Goal: Check status

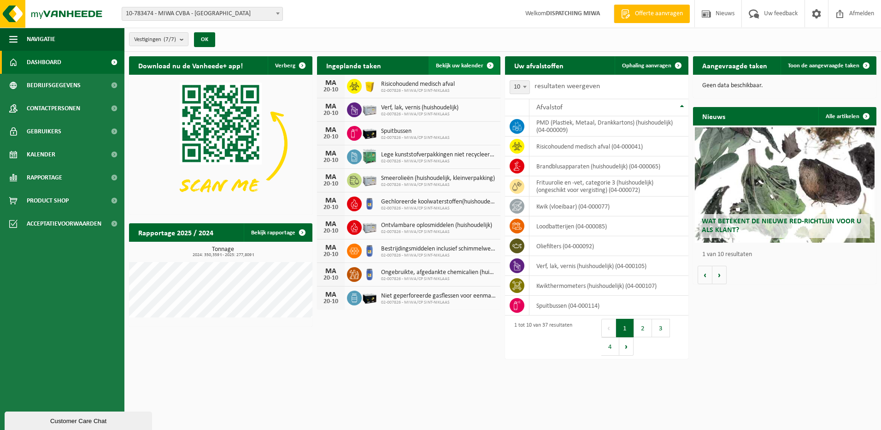
click at [476, 66] on span "Bekijk uw kalender" at bounding box center [459, 66] width 47 height 6
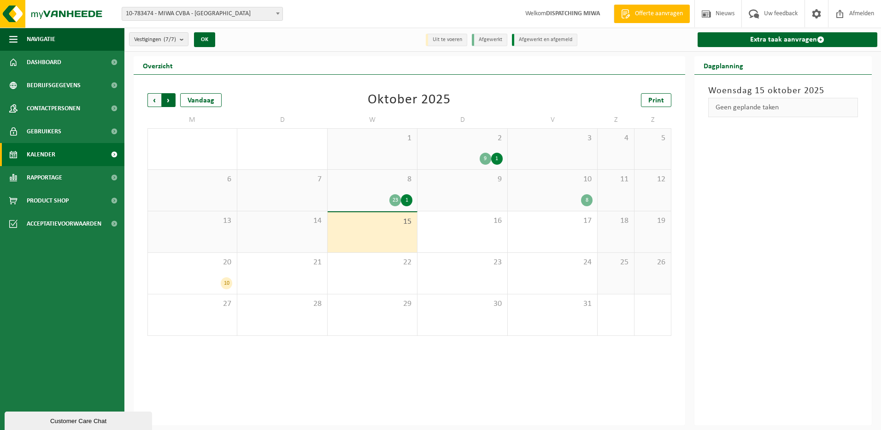
click at [155, 103] on span "Vorige" at bounding box center [155, 100] width 14 height 14
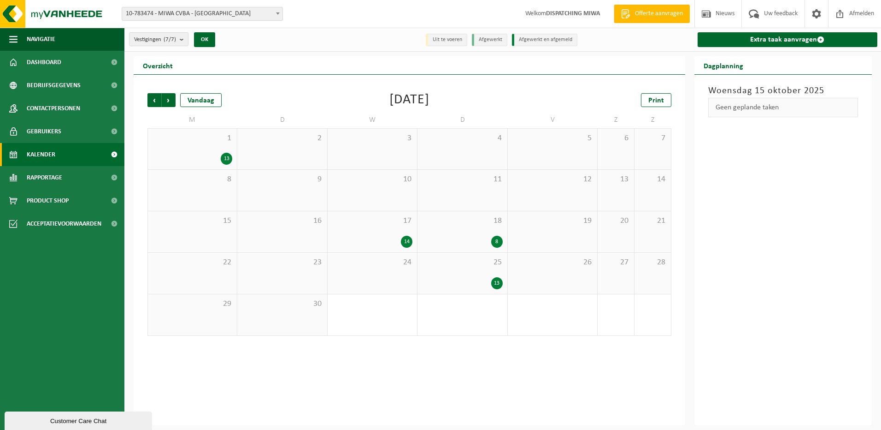
click at [201, 150] on div "1 13" at bounding box center [192, 149] width 89 height 41
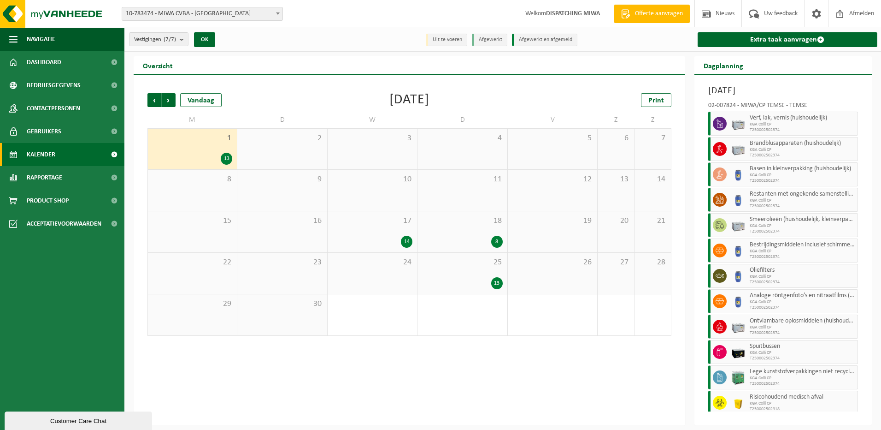
click at [348, 228] on div "17 14" at bounding box center [372, 231] width 89 height 41
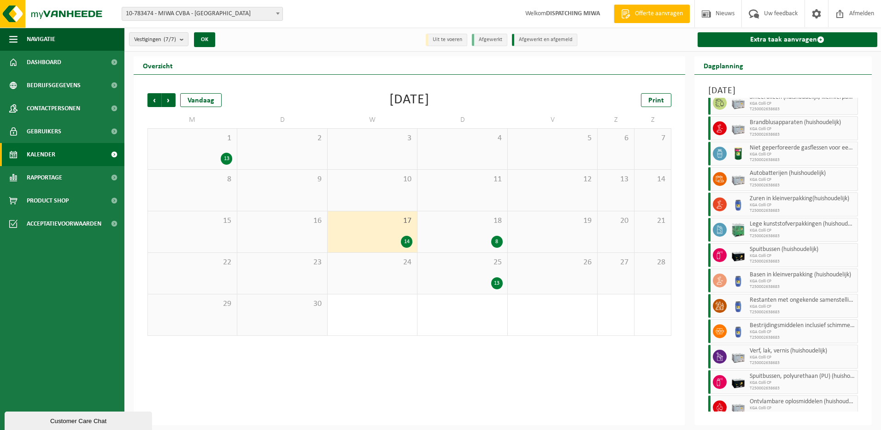
scroll to position [70, 0]
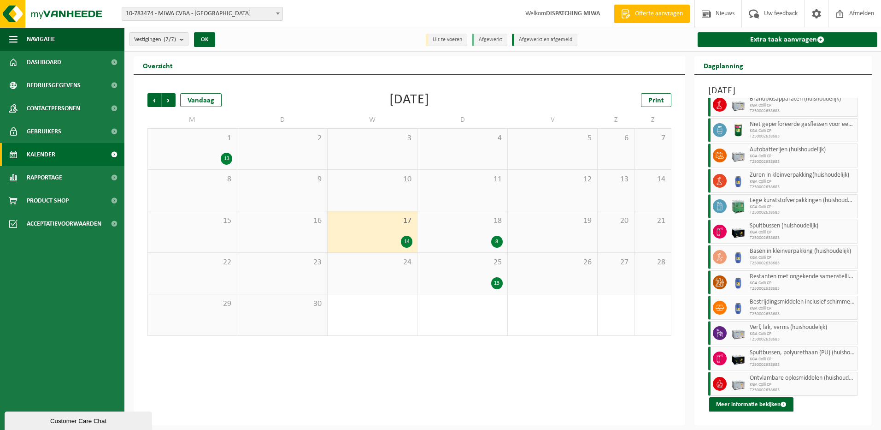
click at [484, 225] on span "18" at bounding box center [462, 221] width 80 height 10
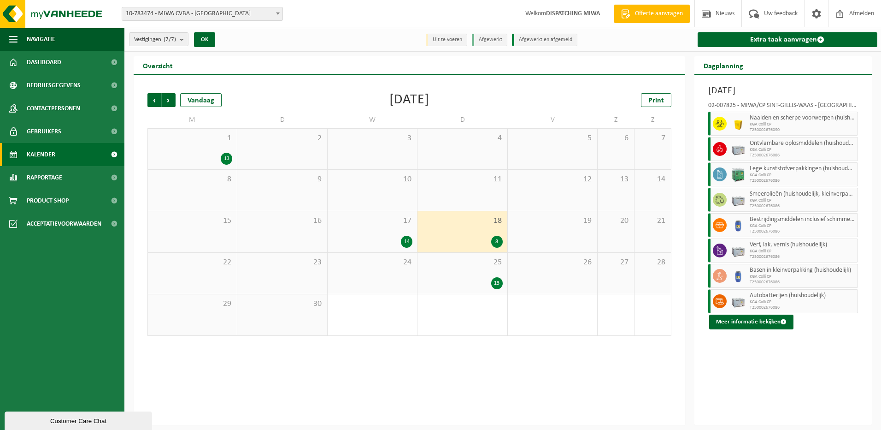
click at [464, 275] on div "25 13" at bounding box center [462, 273] width 89 height 41
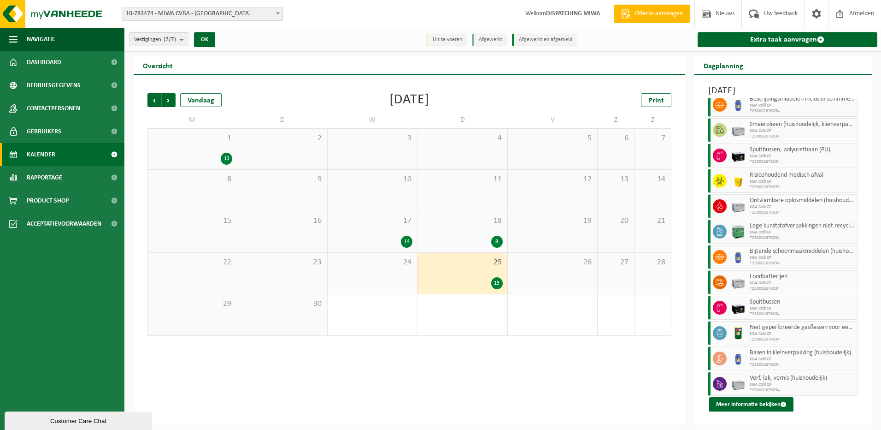
scroll to position [0, 0]
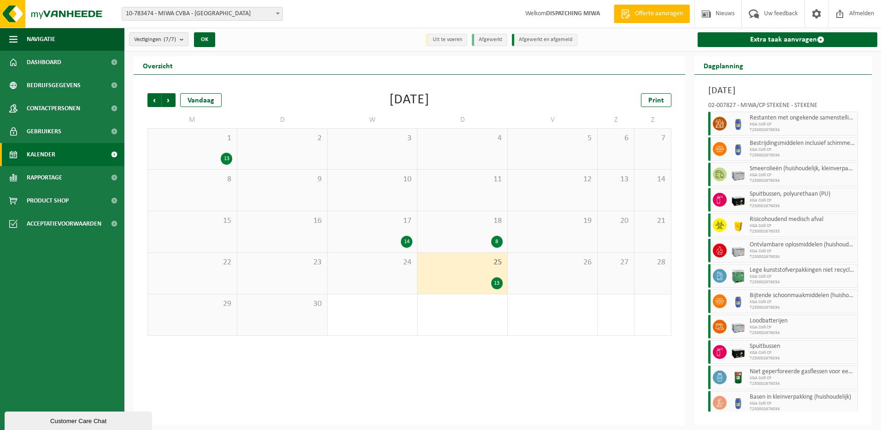
click at [470, 237] on div "8" at bounding box center [462, 242] width 80 height 12
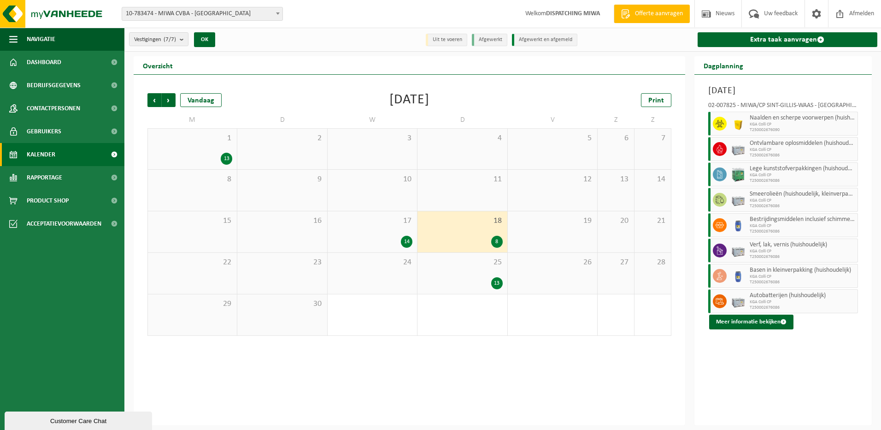
click at [392, 238] on div "14" at bounding box center [372, 242] width 80 height 12
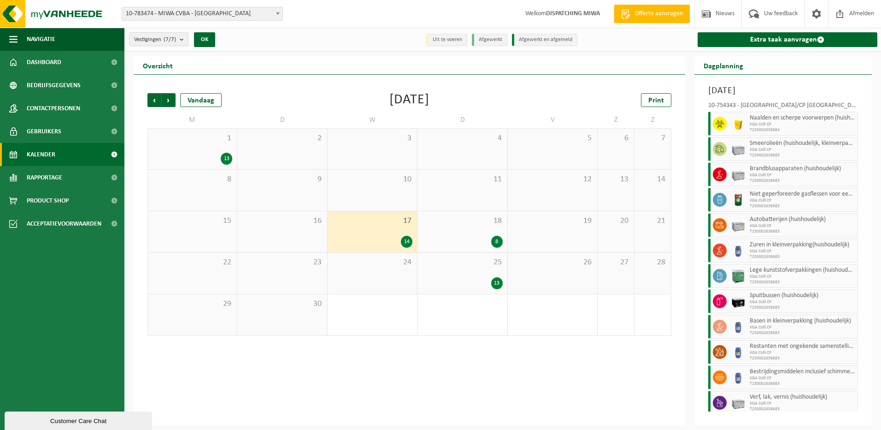
click at [519, 395] on div "Vorige Volgende Vandaag September 2025 Print M D W D V Z Z 1 13 2 3 4 5 6 7 8 9…" at bounding box center [410, 250] width 552 height 350
